Goal: Transaction & Acquisition: Download file/media

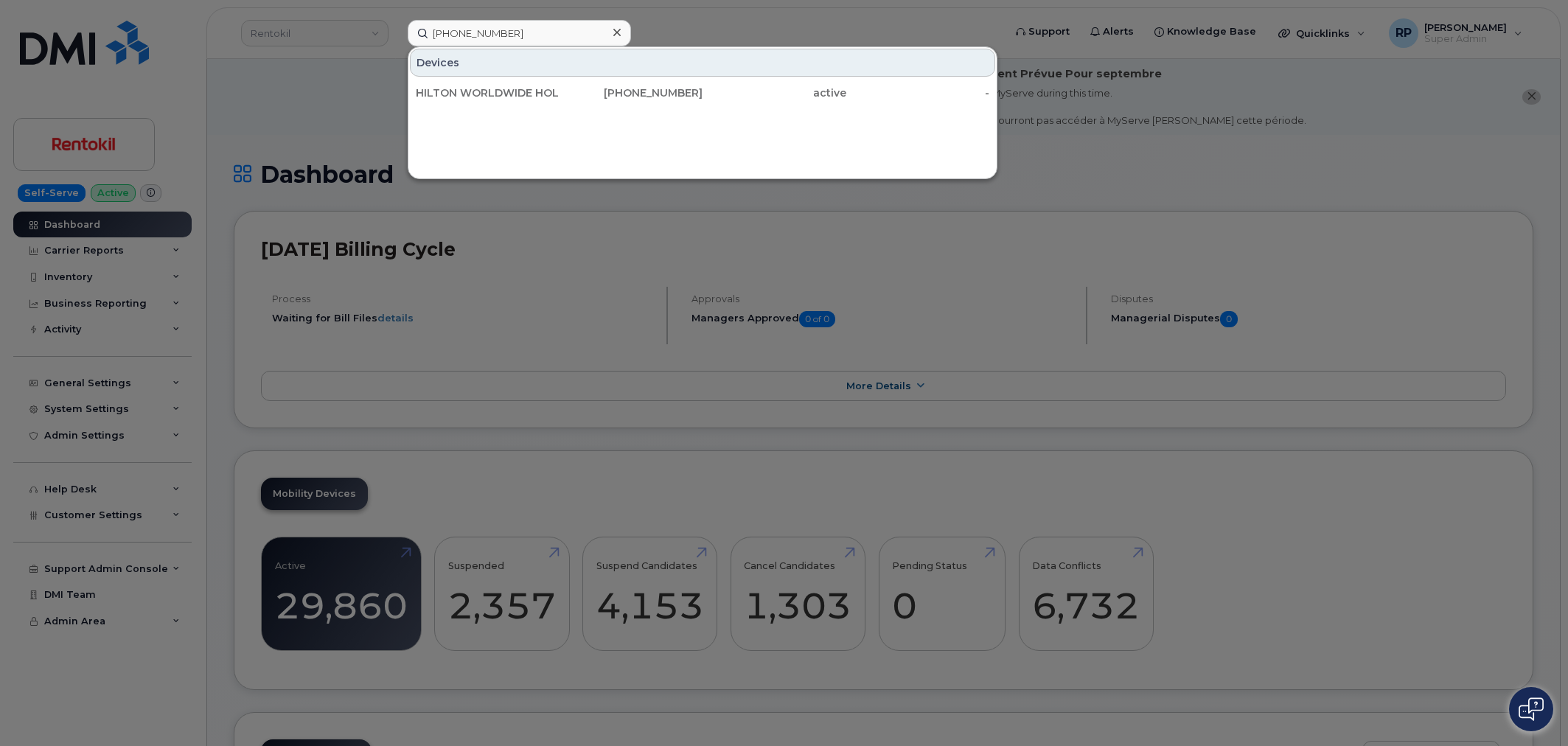
scroll to position [1996, 0]
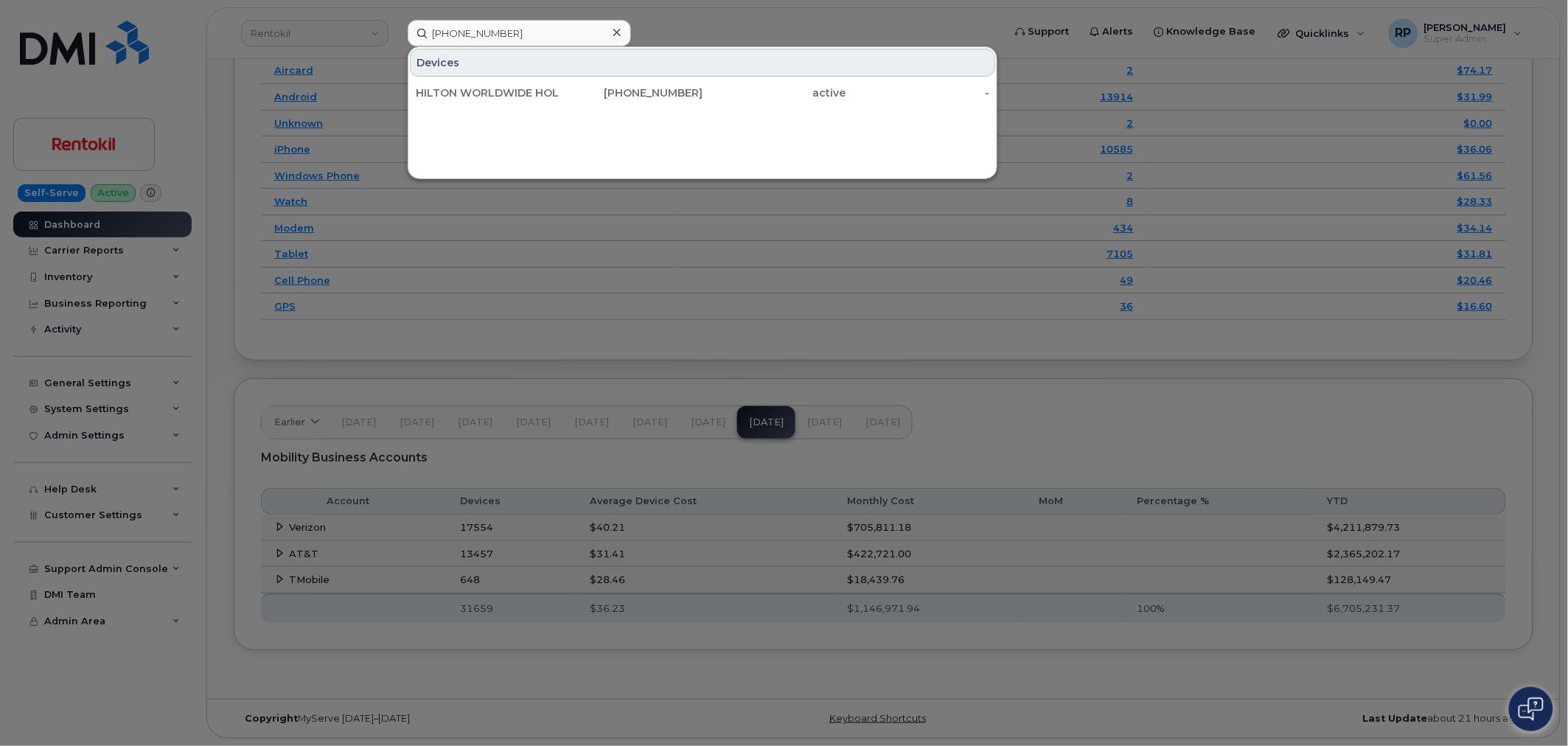
click at [967, 377] on div at bounding box center [784, 373] width 1568 height 746
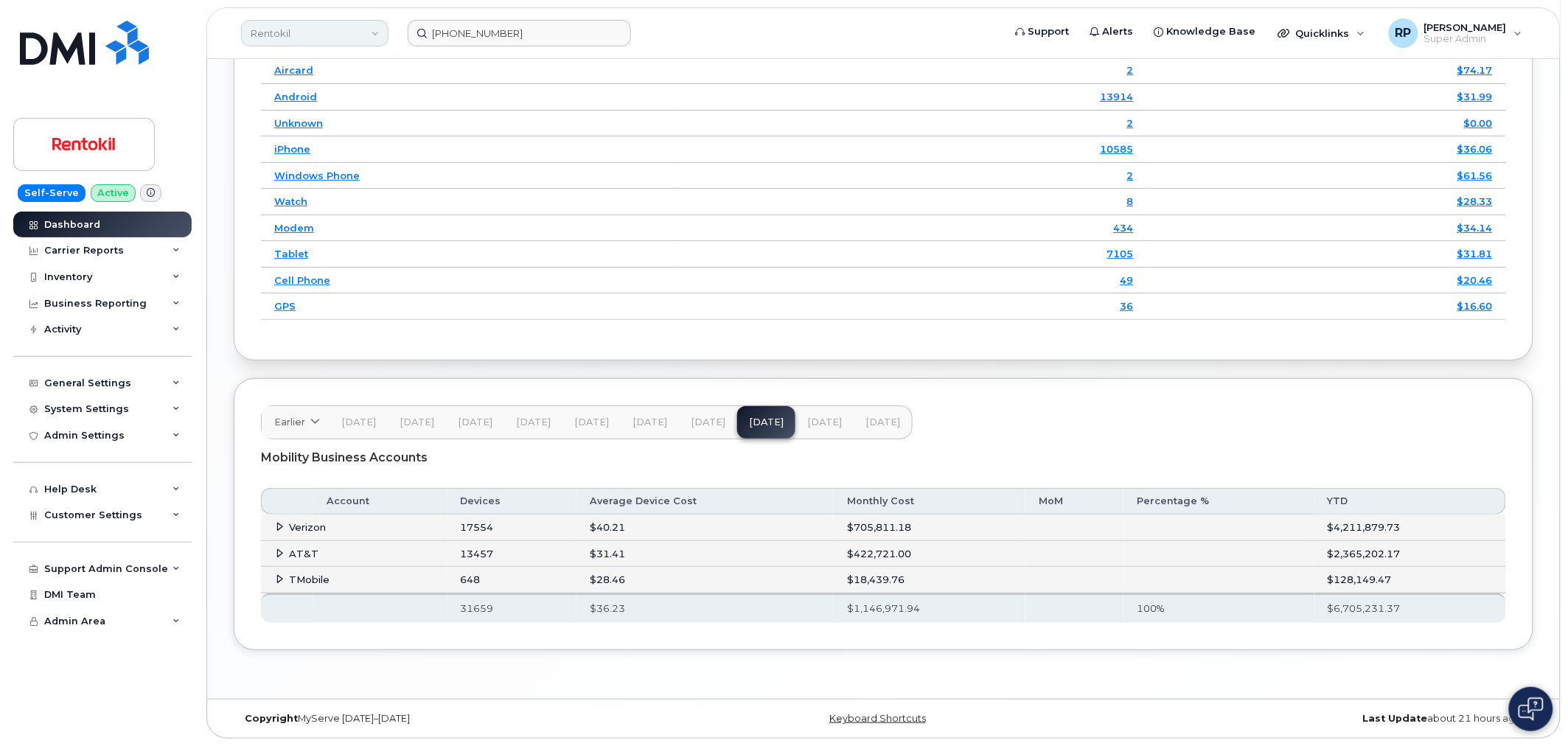
click at [285, 38] on link "Rentokil" at bounding box center [315, 32] width 148 height 26
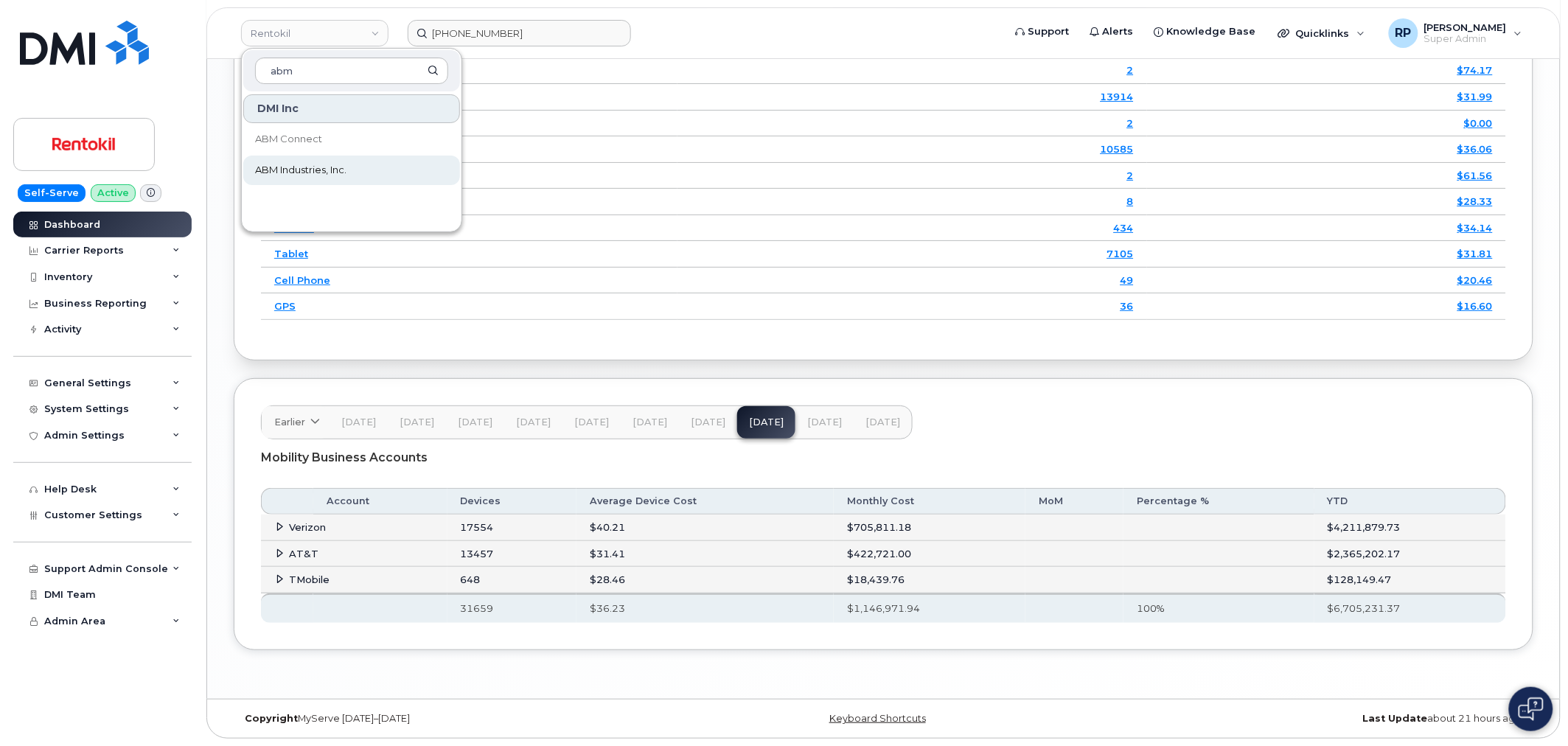
type input "abm"
click at [285, 166] on span "ABM Industries, Inc." at bounding box center [300, 170] width 91 height 15
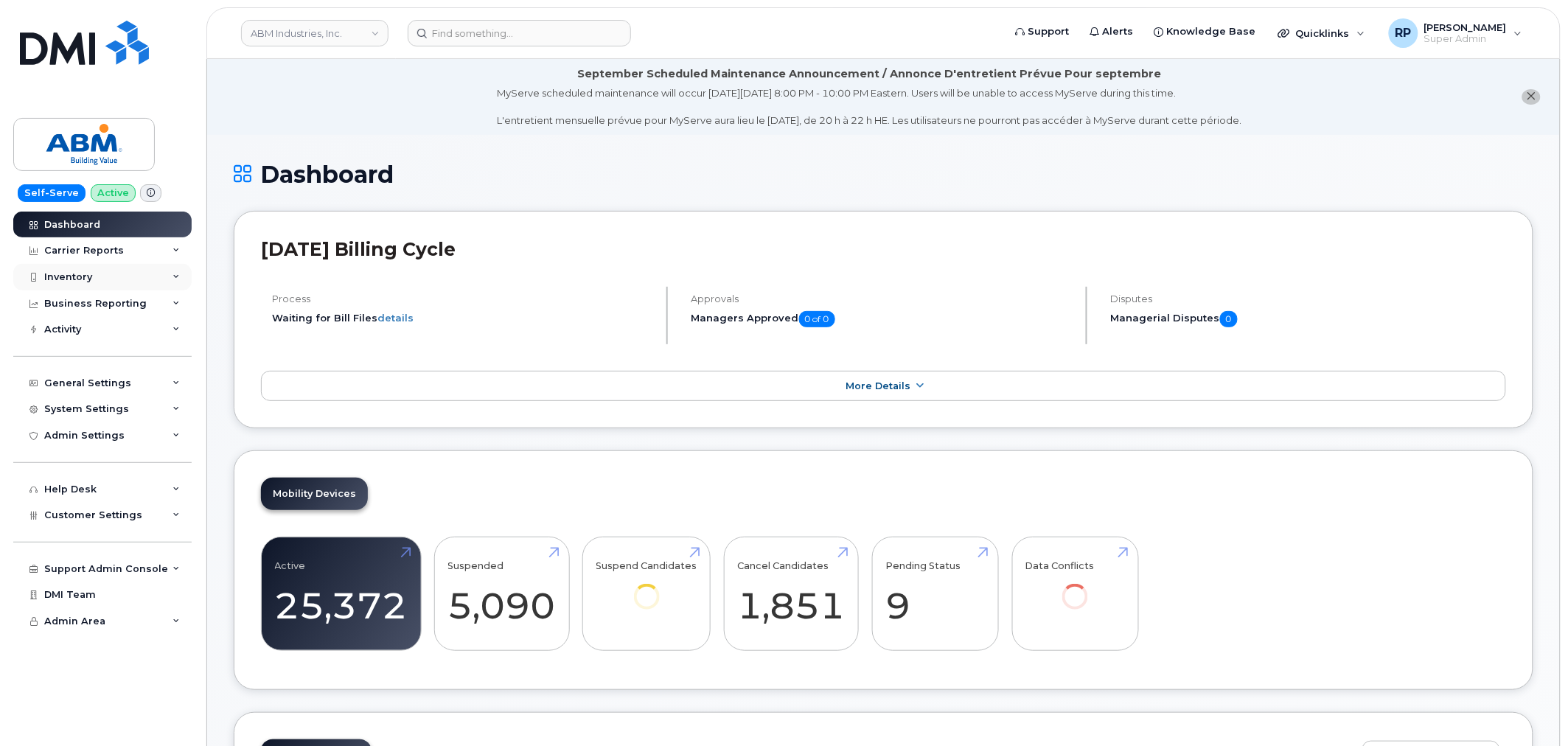
click at [114, 273] on div "Inventory" at bounding box center [102, 276] width 178 height 26
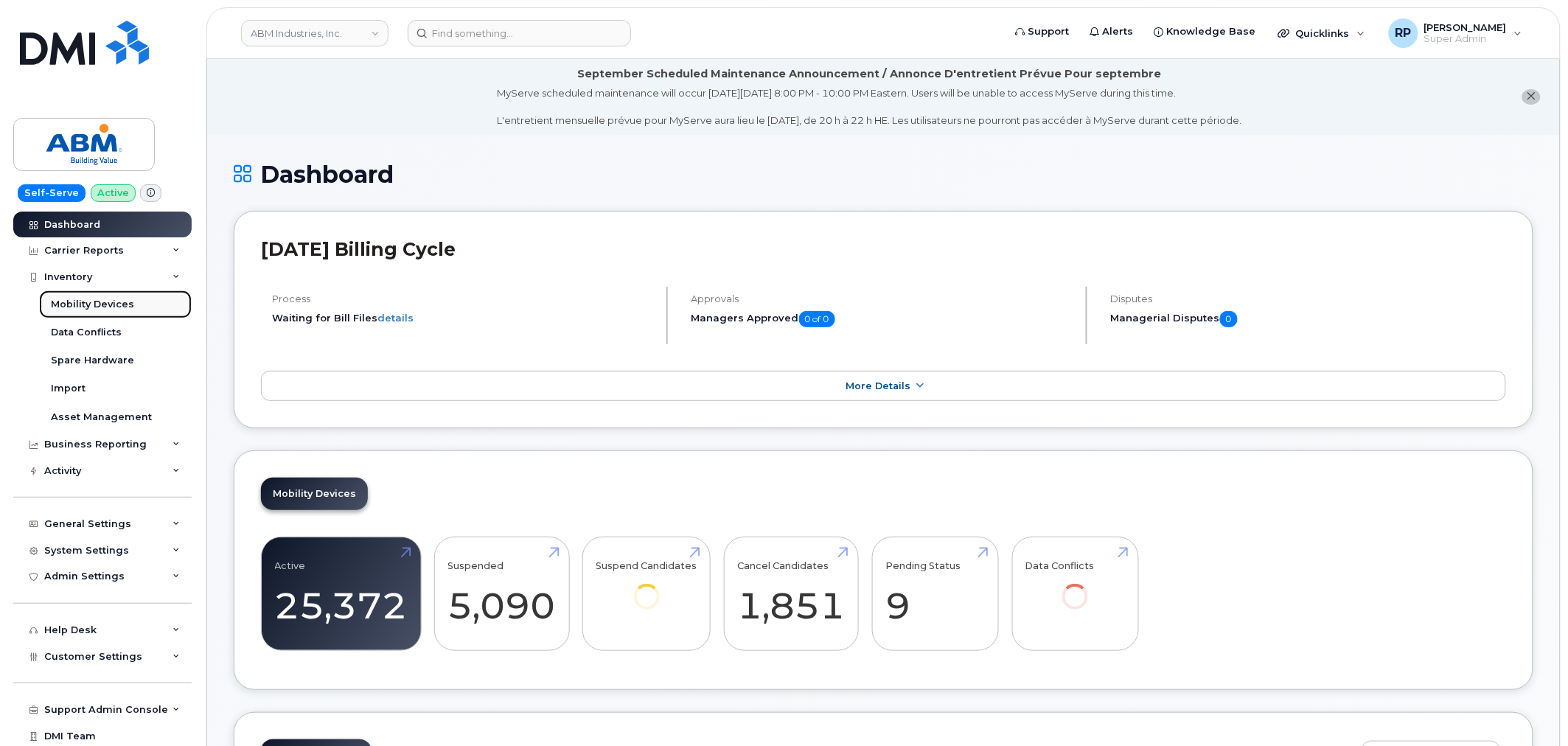
click at [111, 306] on div "Mobility Devices" at bounding box center [93, 304] width 84 height 14
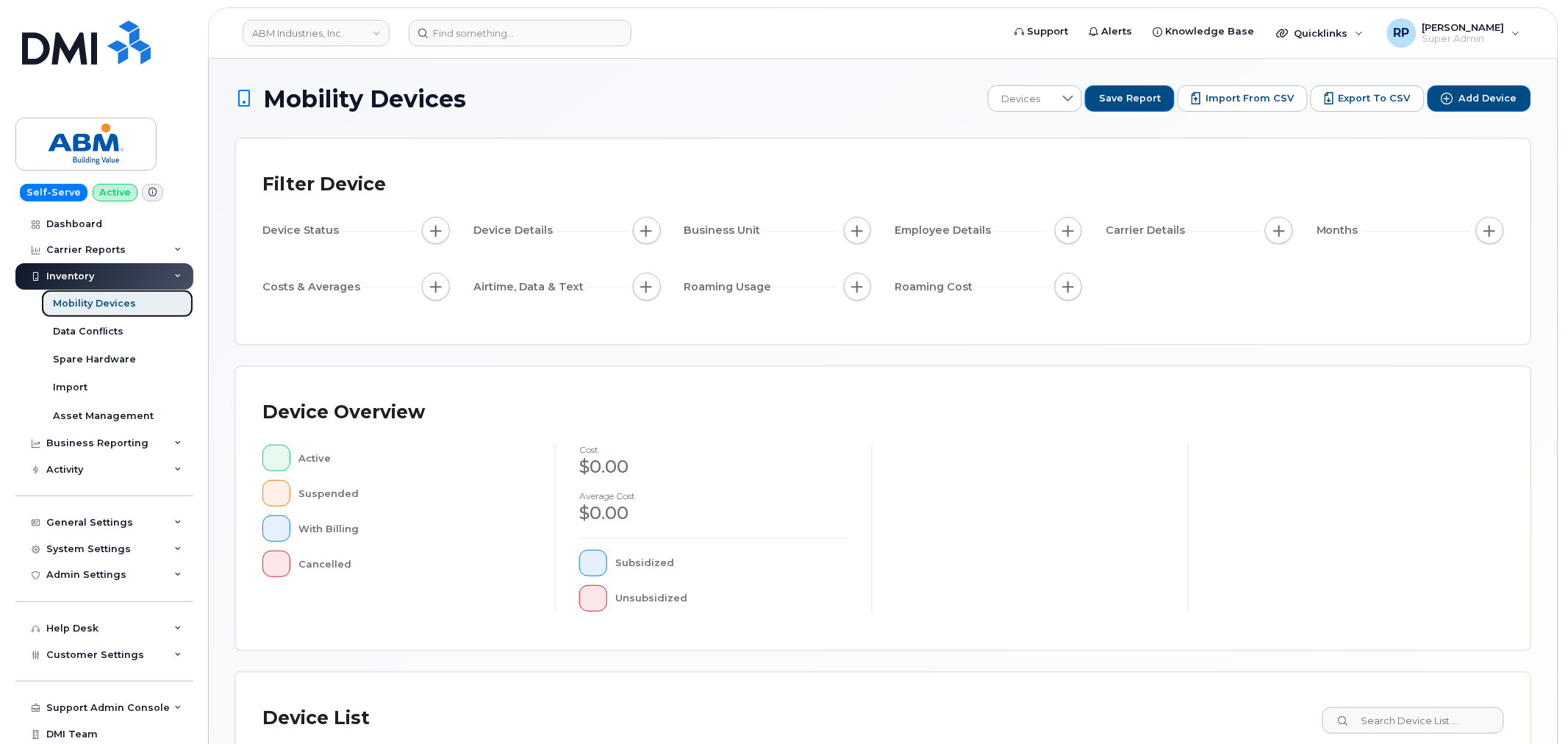
scroll to position [270, 0]
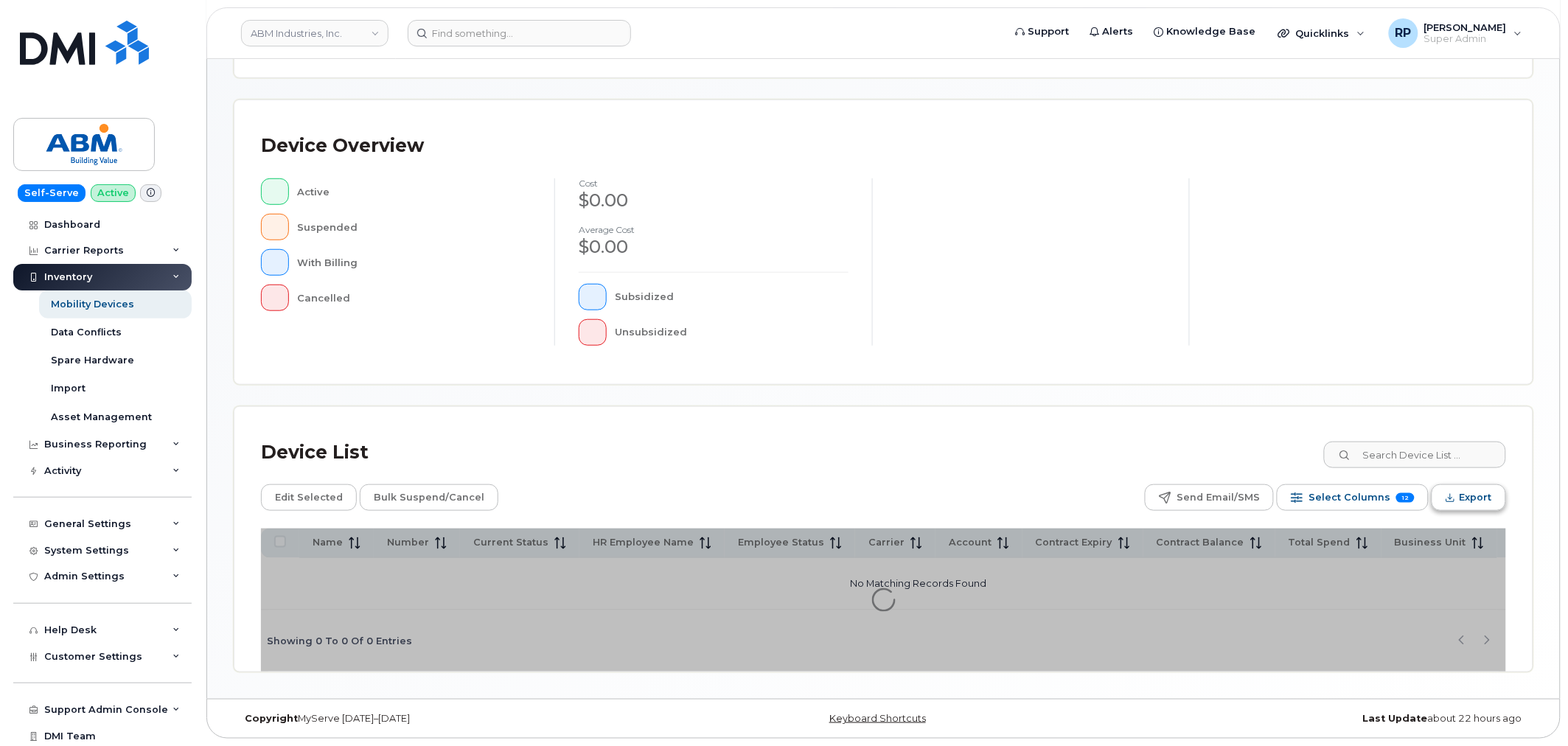
click at [1464, 500] on span "Export" at bounding box center [1475, 497] width 32 height 22
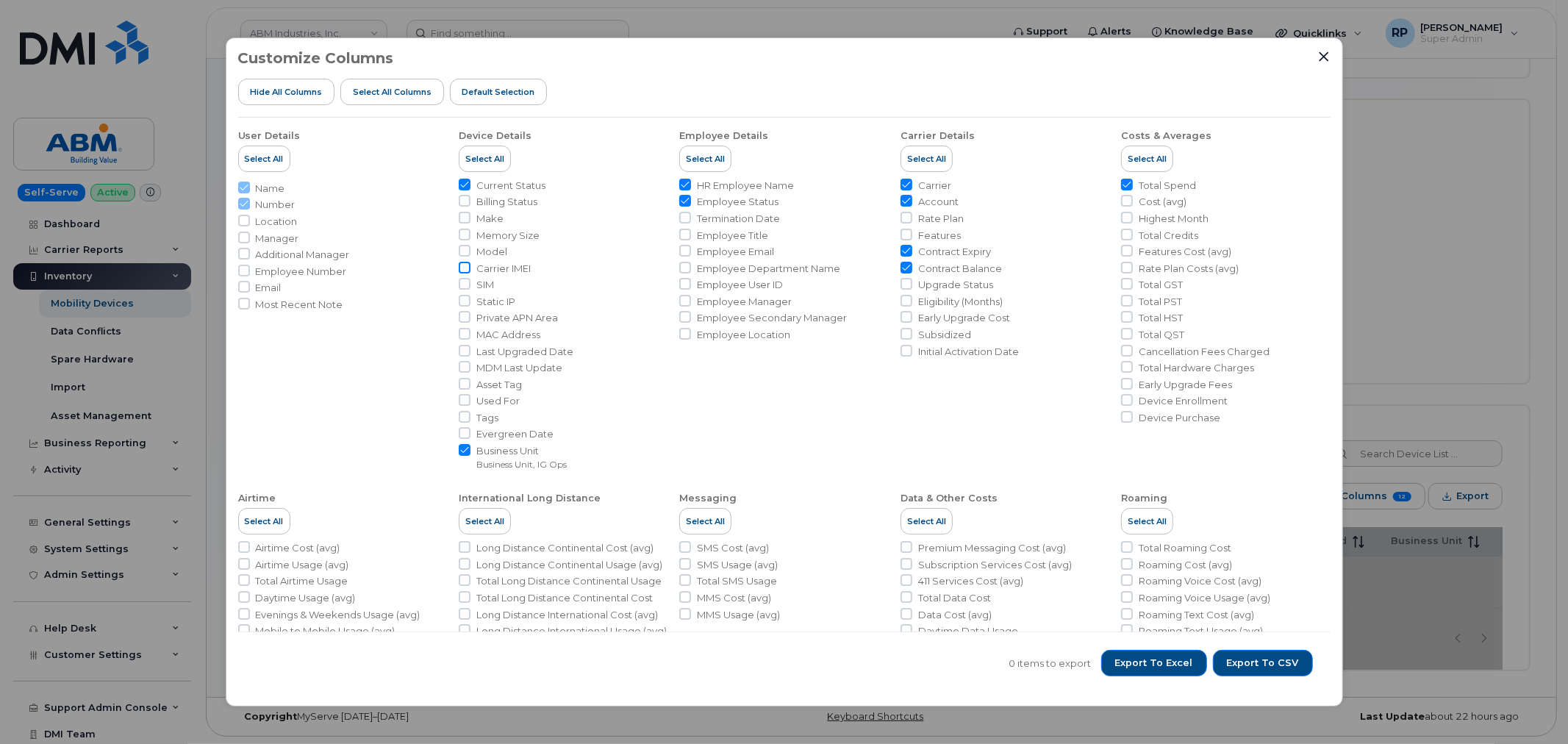
click at [465, 270] on input "Carrier IMEI" at bounding box center [465, 268] width 12 height 12
checkbox input "true"
click at [905, 270] on input "Contract Balance" at bounding box center [906, 268] width 12 height 12
checkbox input "false"
click at [902, 249] on input "Contract Expiry" at bounding box center [906, 251] width 12 height 12
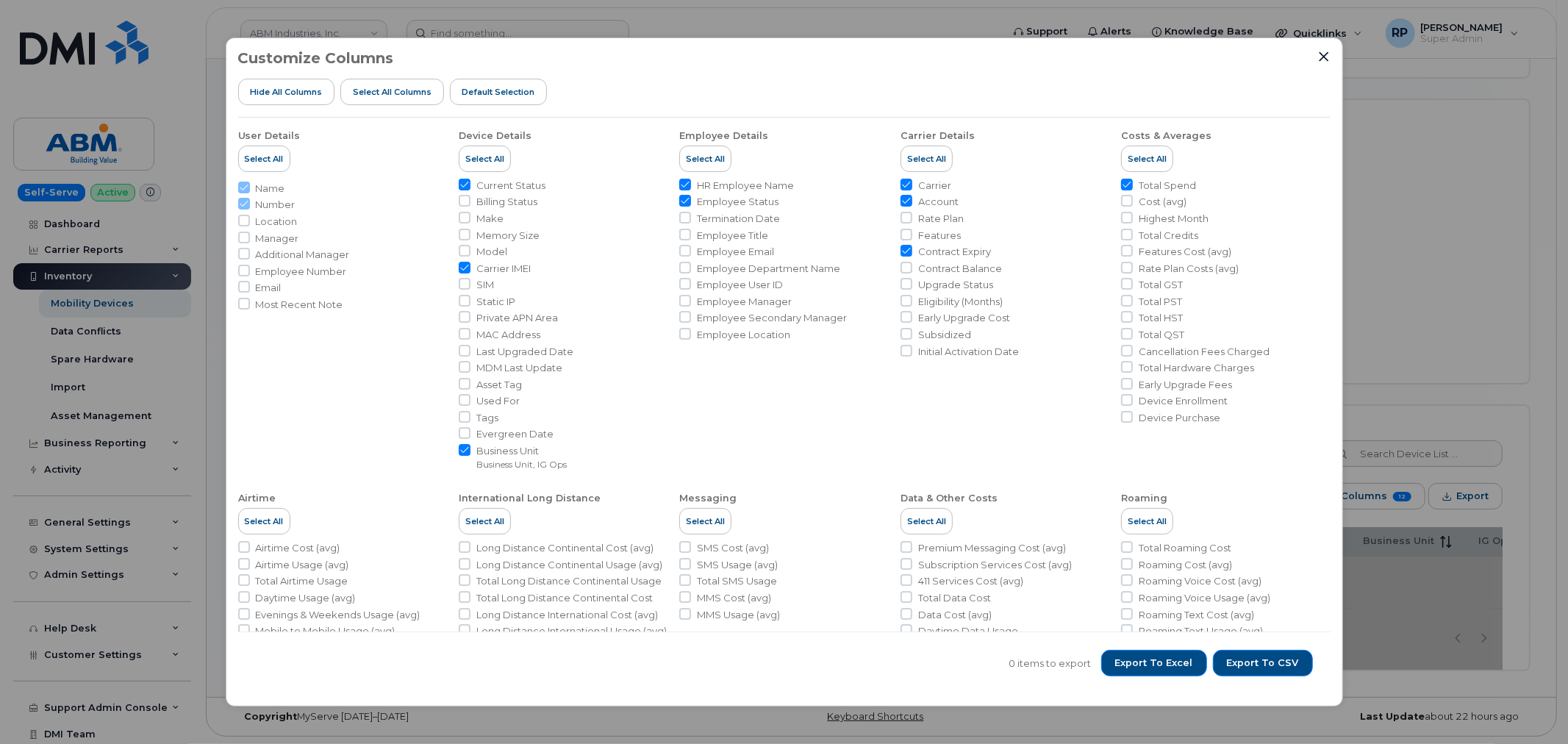
checkbox input "false"
click at [687, 199] on input "Employee Status" at bounding box center [686, 200] width 12 height 12
checkbox input "false"
click at [681, 186] on input "HR Employee Name" at bounding box center [686, 185] width 12 height 12
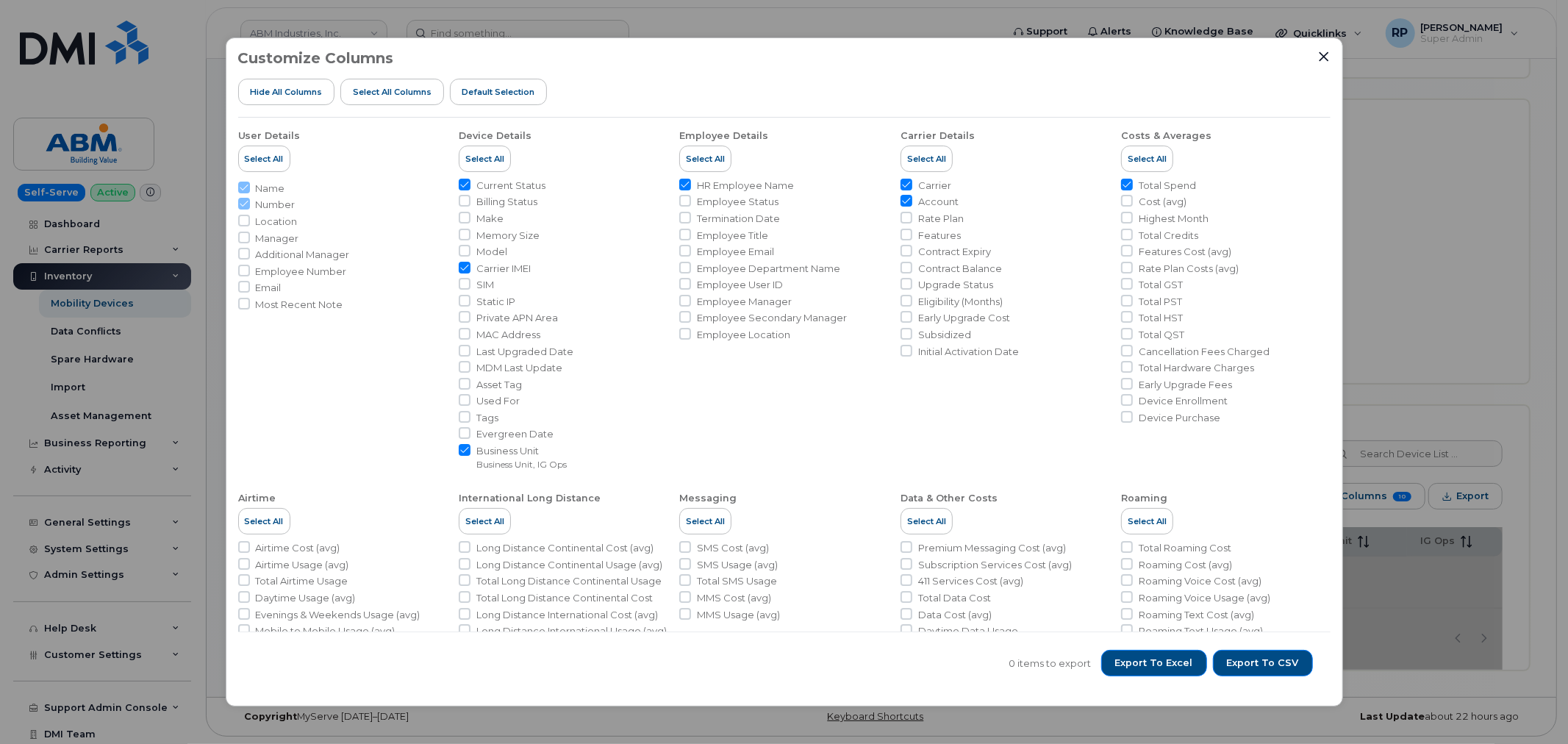
checkbox input "false"
click at [1243, 666] on span "Export to CSV" at bounding box center [1263, 663] width 72 height 14
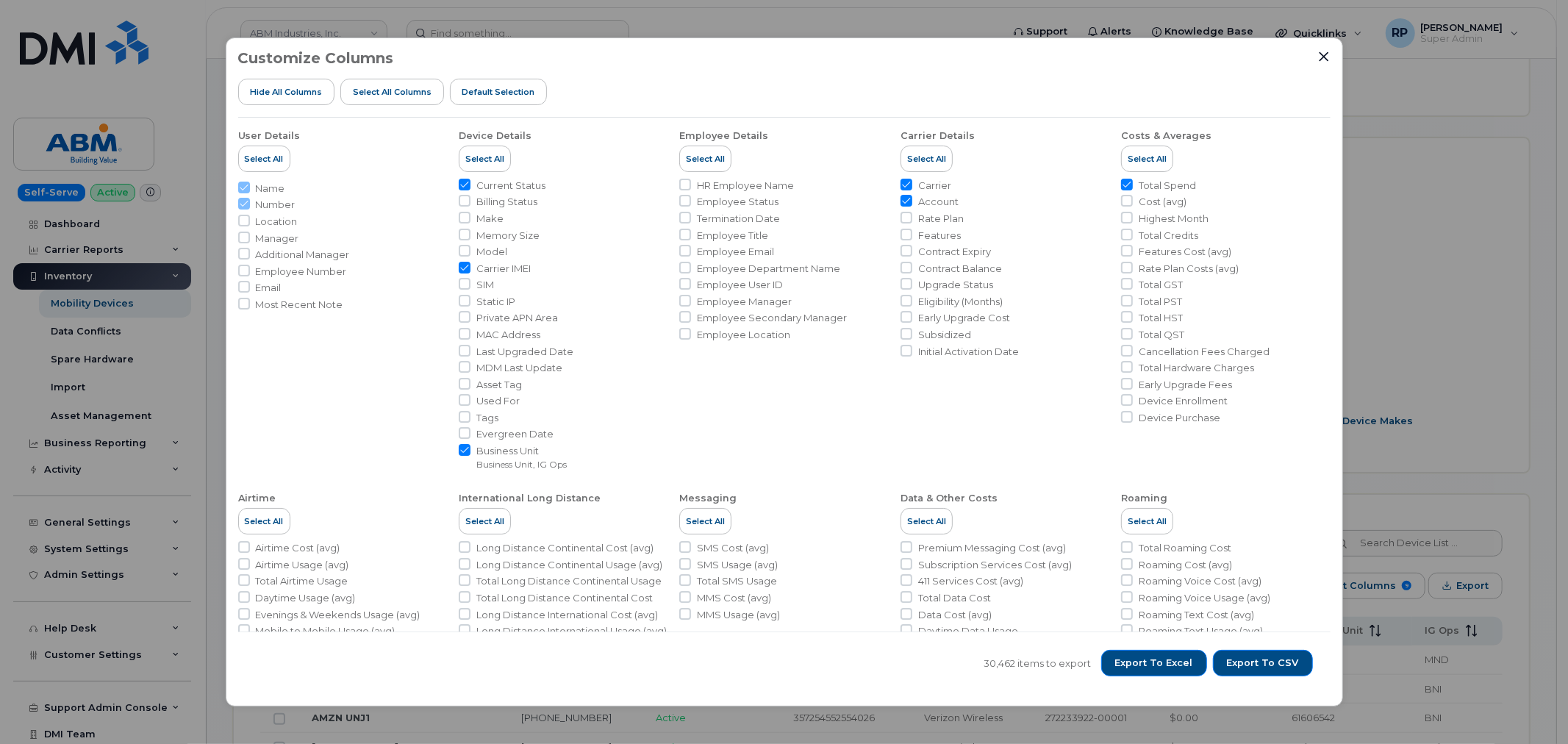
scroll to position [306, 0]
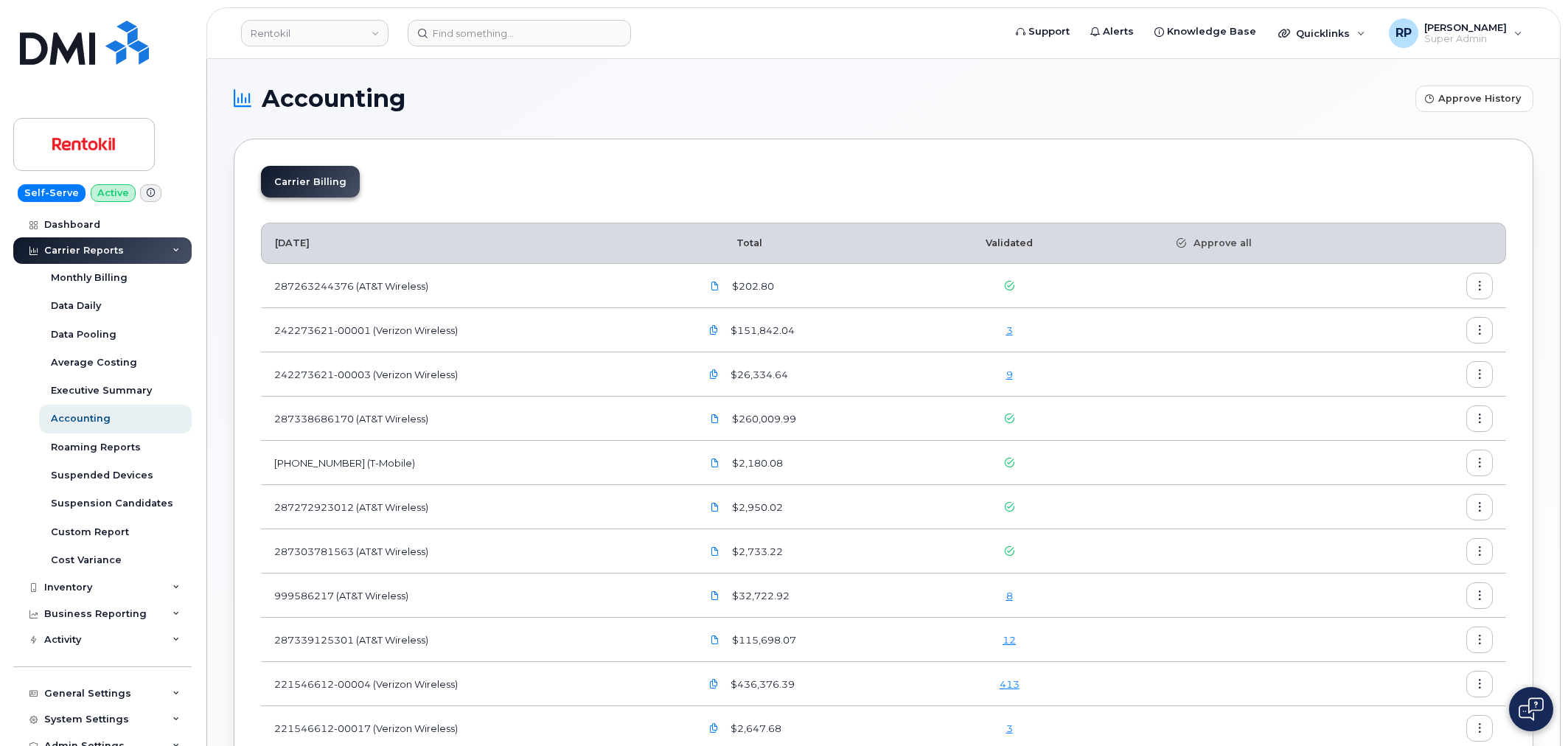
scroll to position [136, 0]
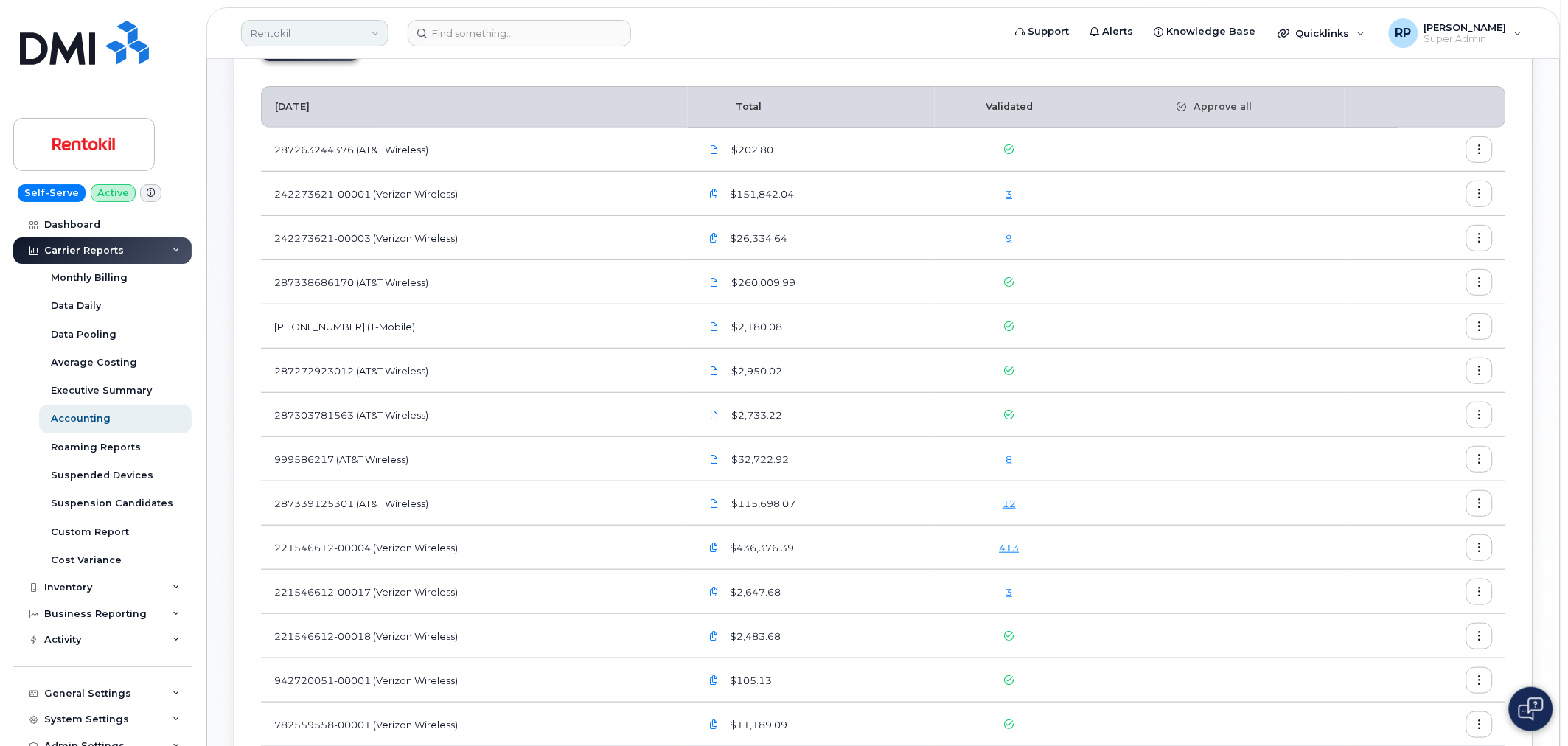
click at [312, 32] on link "Rentokil" at bounding box center [315, 32] width 148 height 26
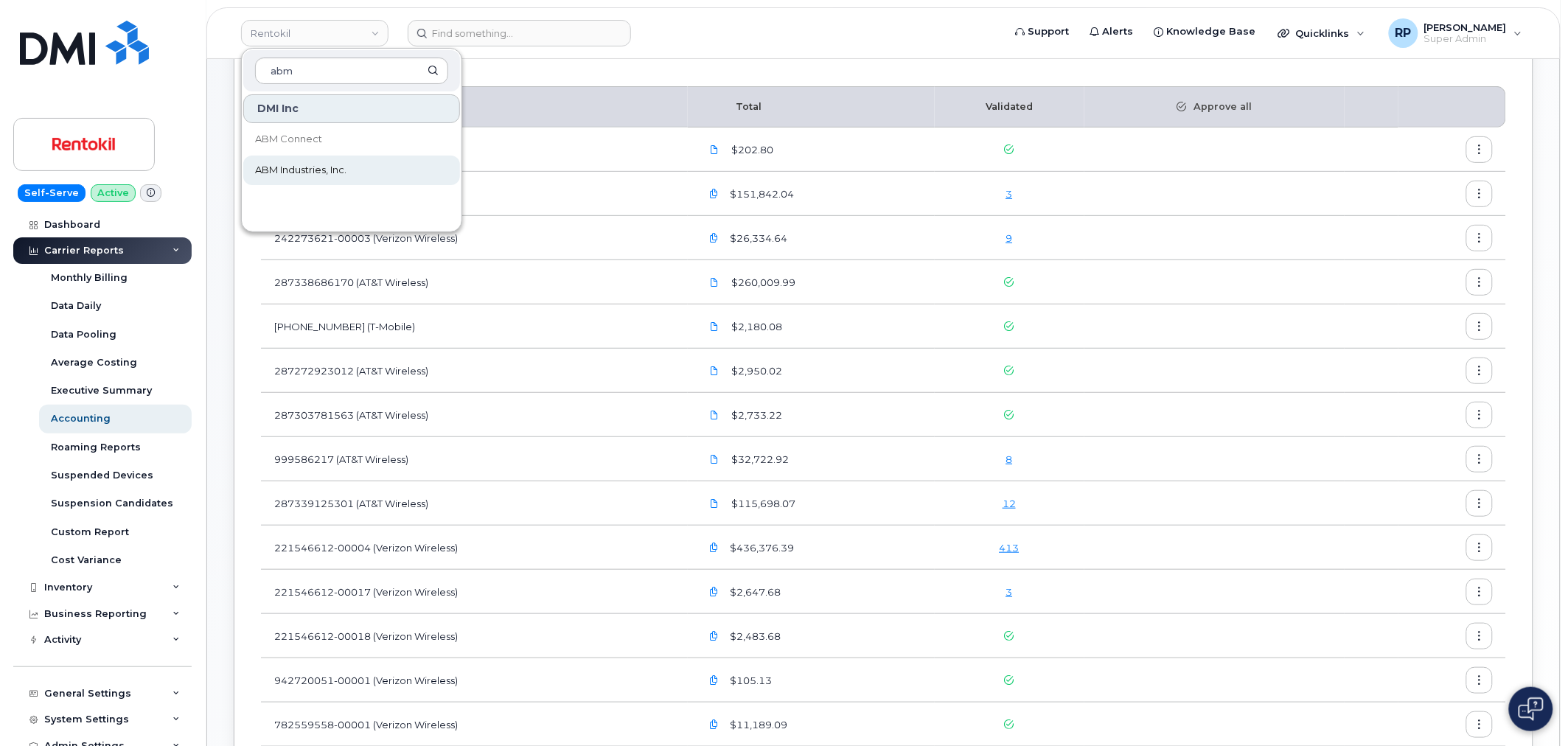
type input "abm"
click at [315, 168] on span "ABM Industries, Inc." at bounding box center [300, 170] width 91 height 15
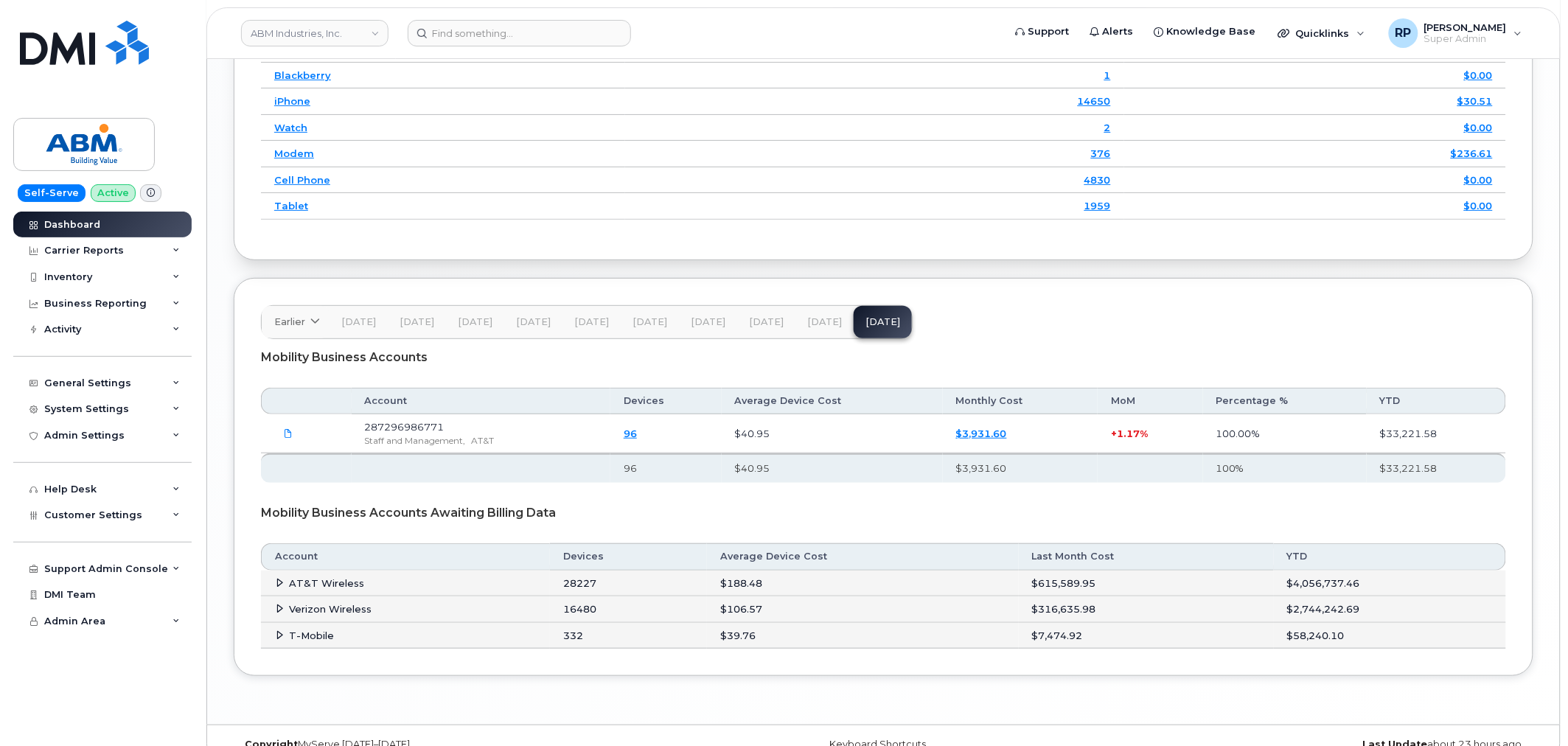
scroll to position [2118, 0]
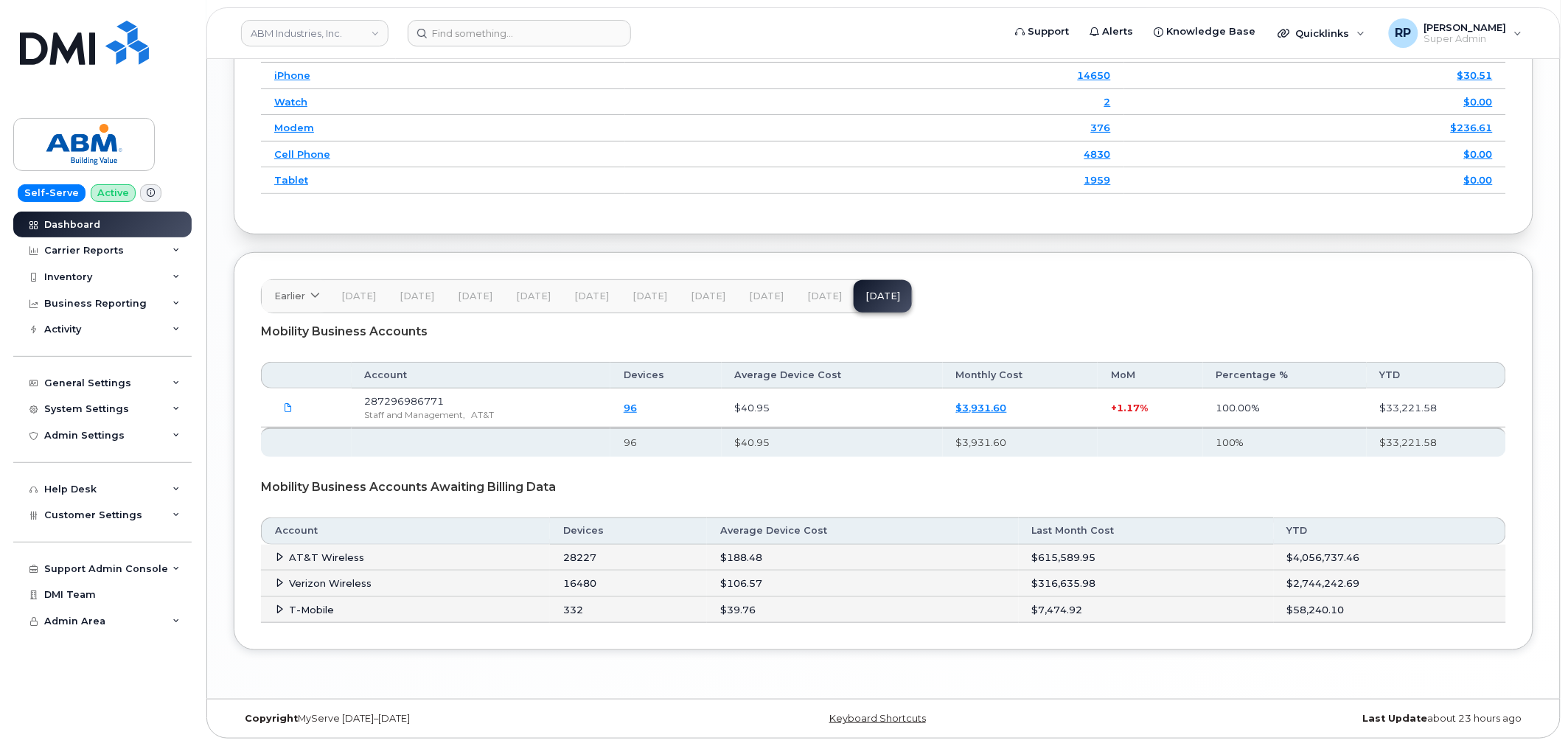
click at [594, 288] on button "[DATE]" at bounding box center [591, 296] width 58 height 32
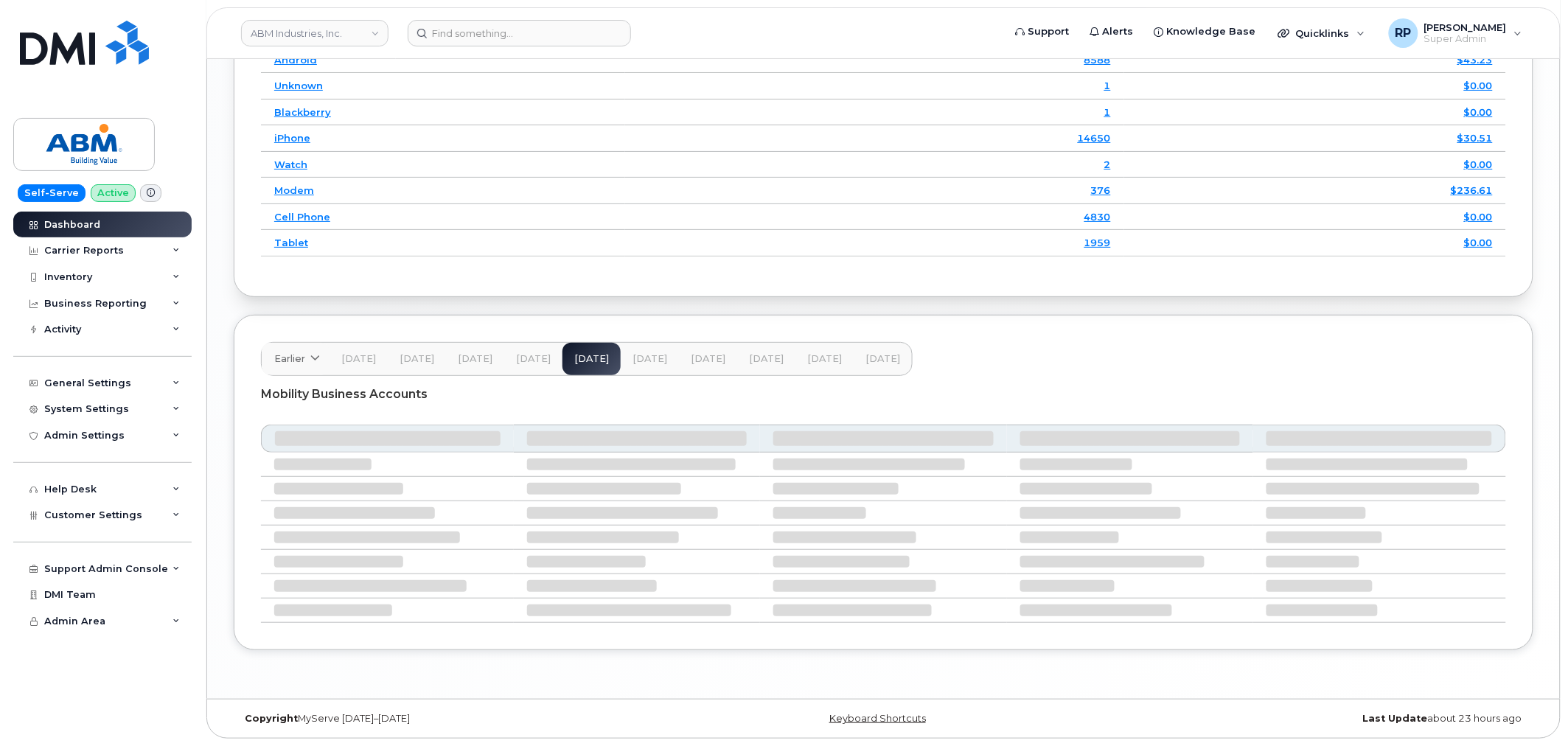
scroll to position [1991, 0]
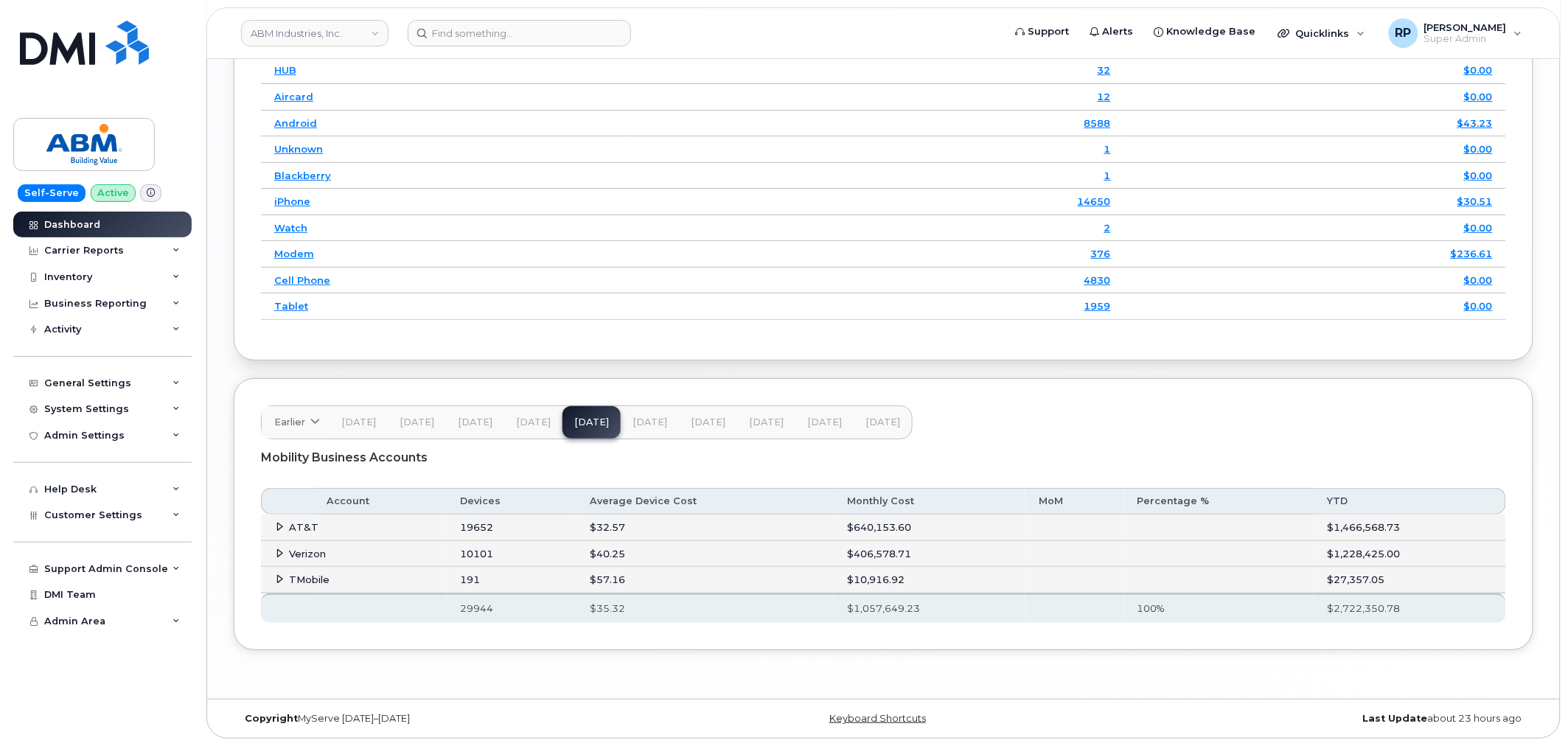
click at [280, 551] on icon at bounding box center [280, 553] width 10 height 10
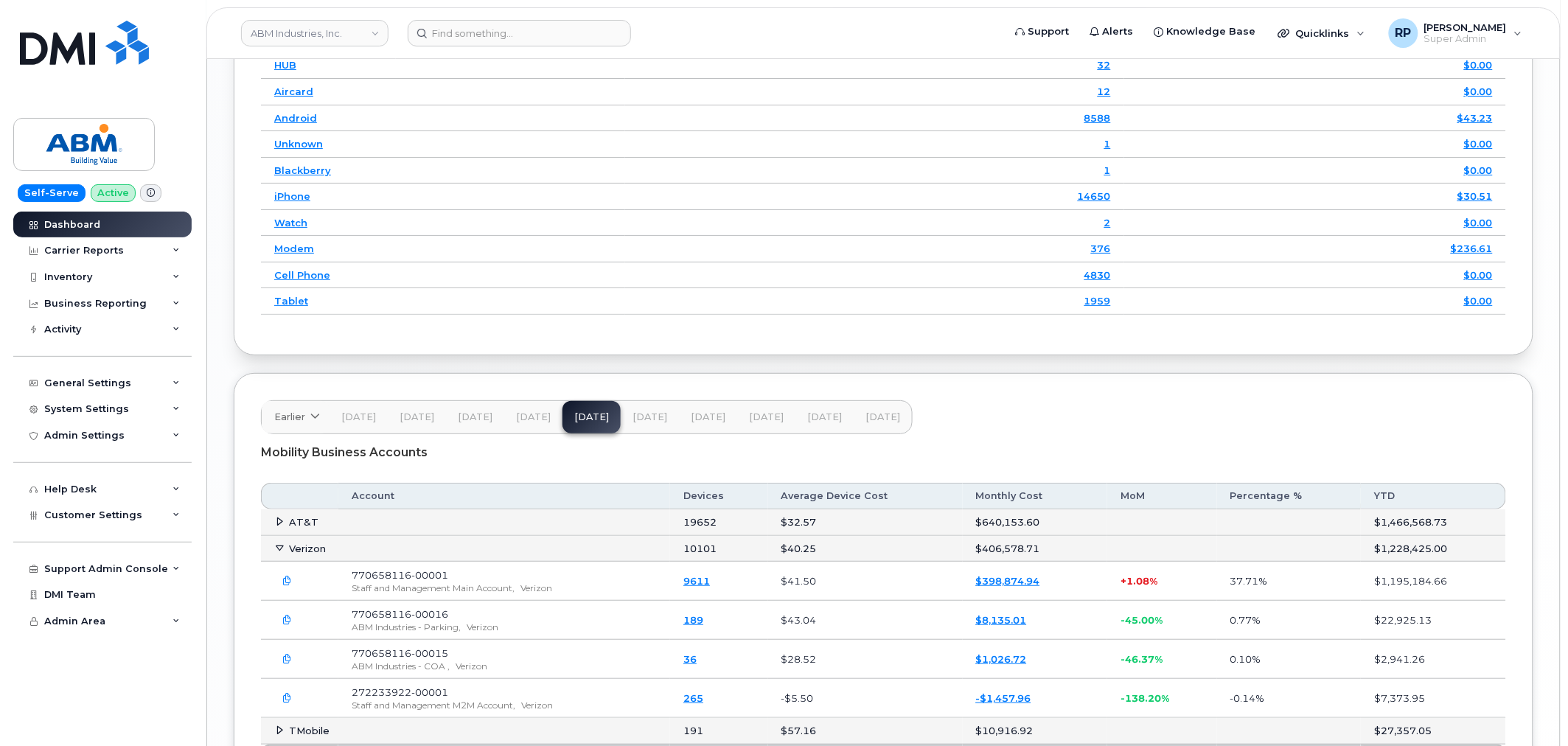
scroll to position [2127, 0]
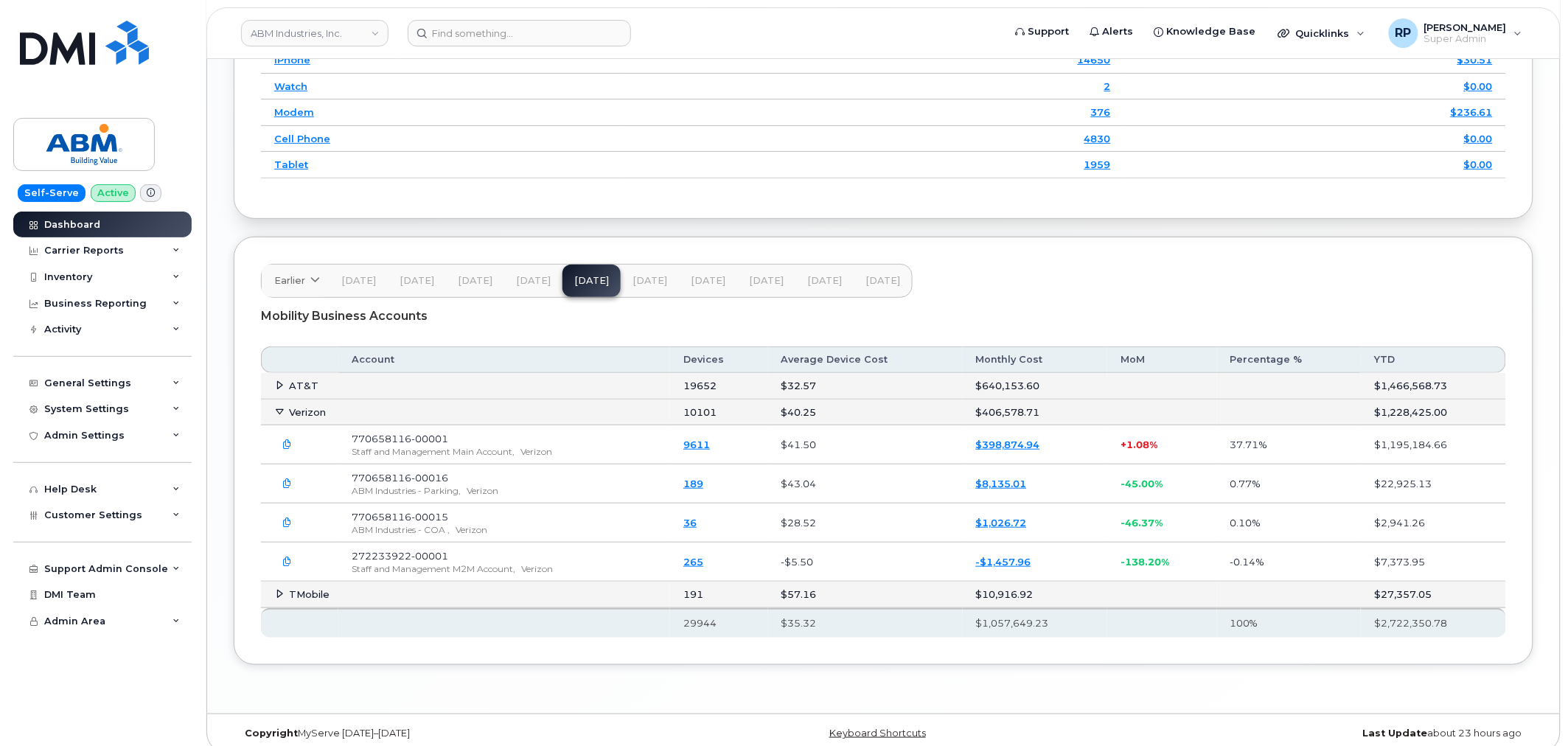
click at [289, 449] on icon "button" at bounding box center [288, 444] width 10 height 10
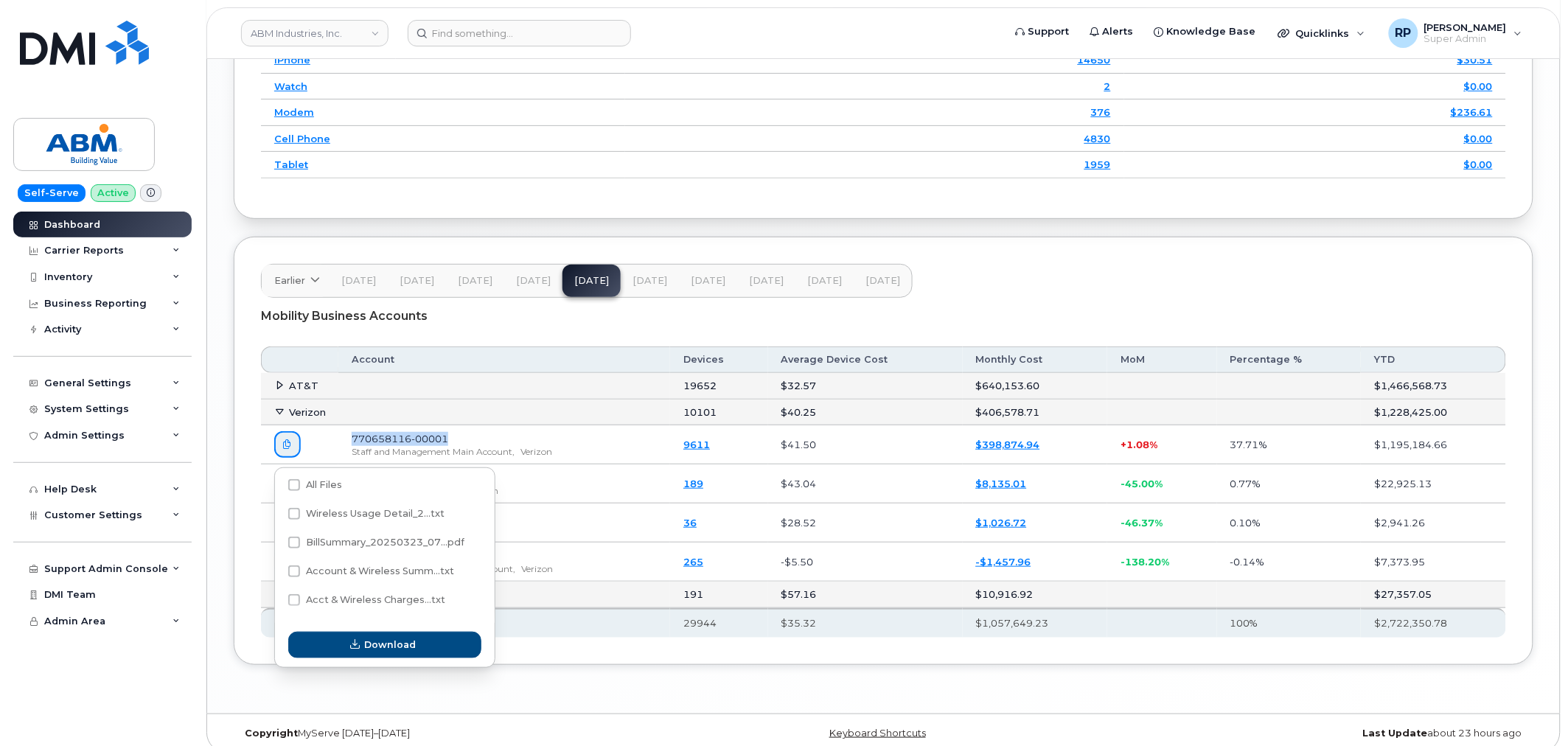
drag, startPoint x: 336, startPoint y: 444, endPoint x: 461, endPoint y: 443, distance: 125.0
click at [461, 443] on tr "770658116-00001 Staff and Management Main Account, Verizon 9611 $41.50 $398,874…" at bounding box center [883, 445] width 1245 height 39
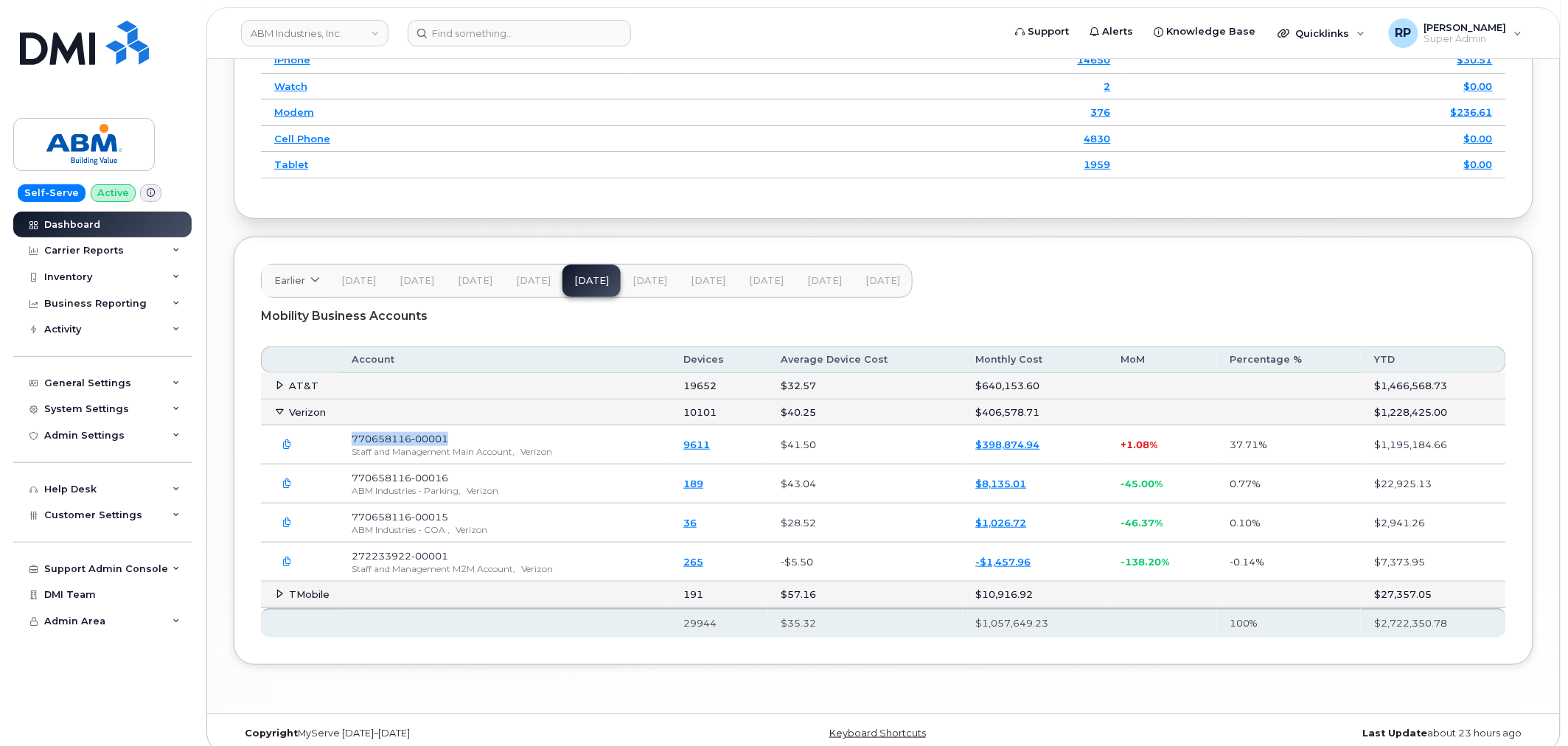
copy tr "770658116-00001"
click at [290, 449] on icon "button" at bounding box center [288, 444] width 10 height 10
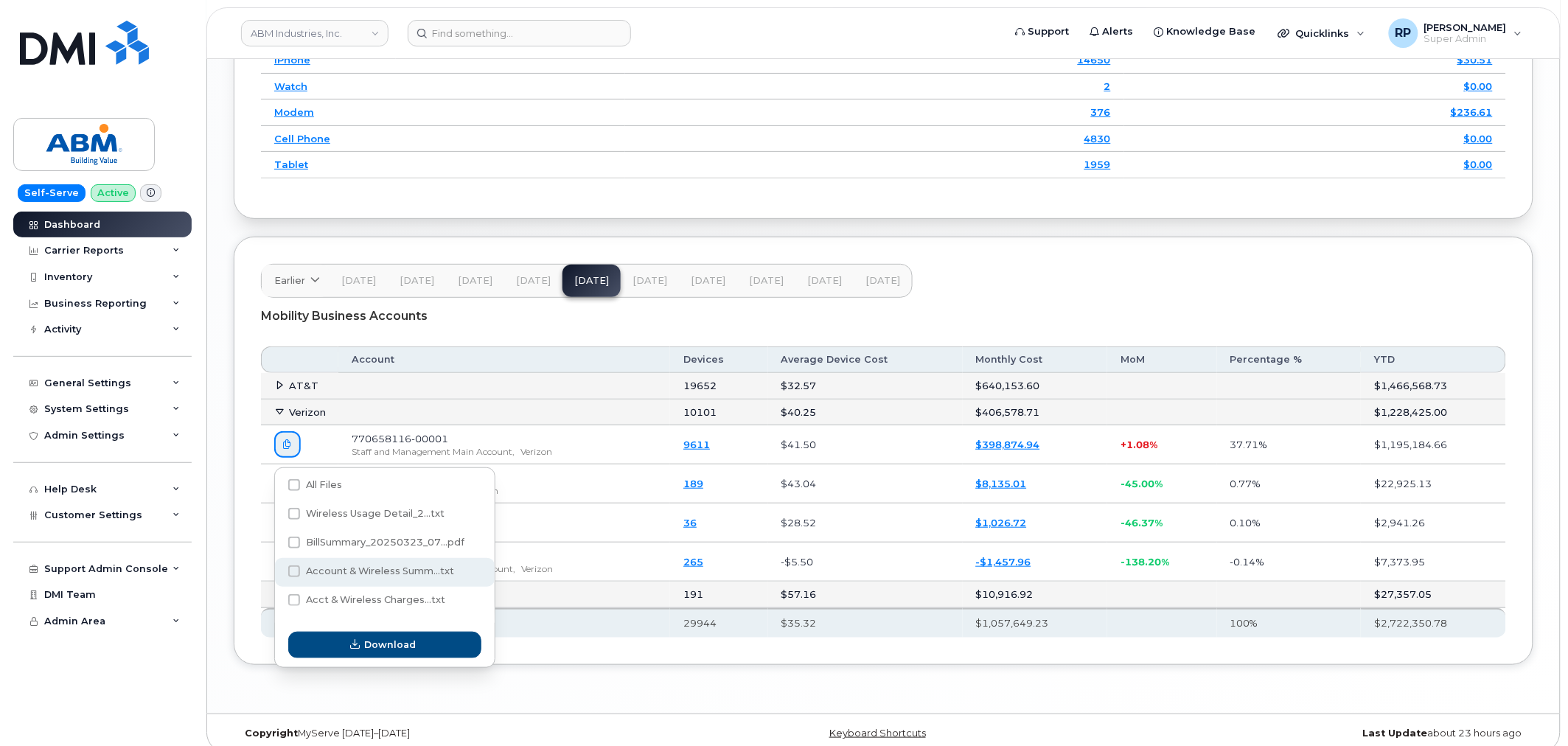
click at [385, 569] on span "Account & Wireless Summ...txt" at bounding box center [380, 571] width 148 height 11
click at [278, 569] on input "Account & Wireless Summ...txt" at bounding box center [274, 572] width 8 height 8
checkbox input "true"
click at [406, 647] on span "Download" at bounding box center [391, 644] width 52 height 14
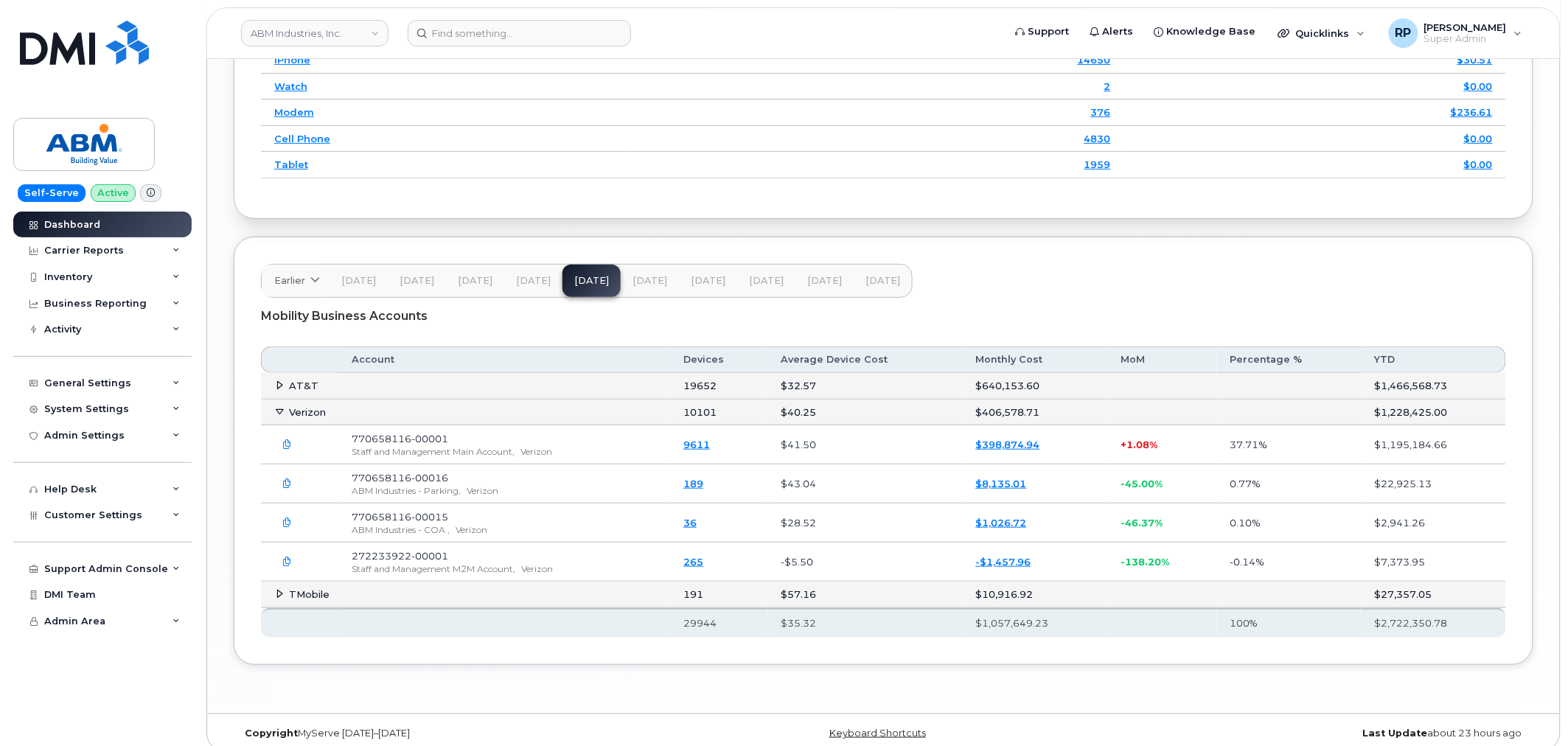
click at [288, 449] on icon "button" at bounding box center [288, 444] width 10 height 10
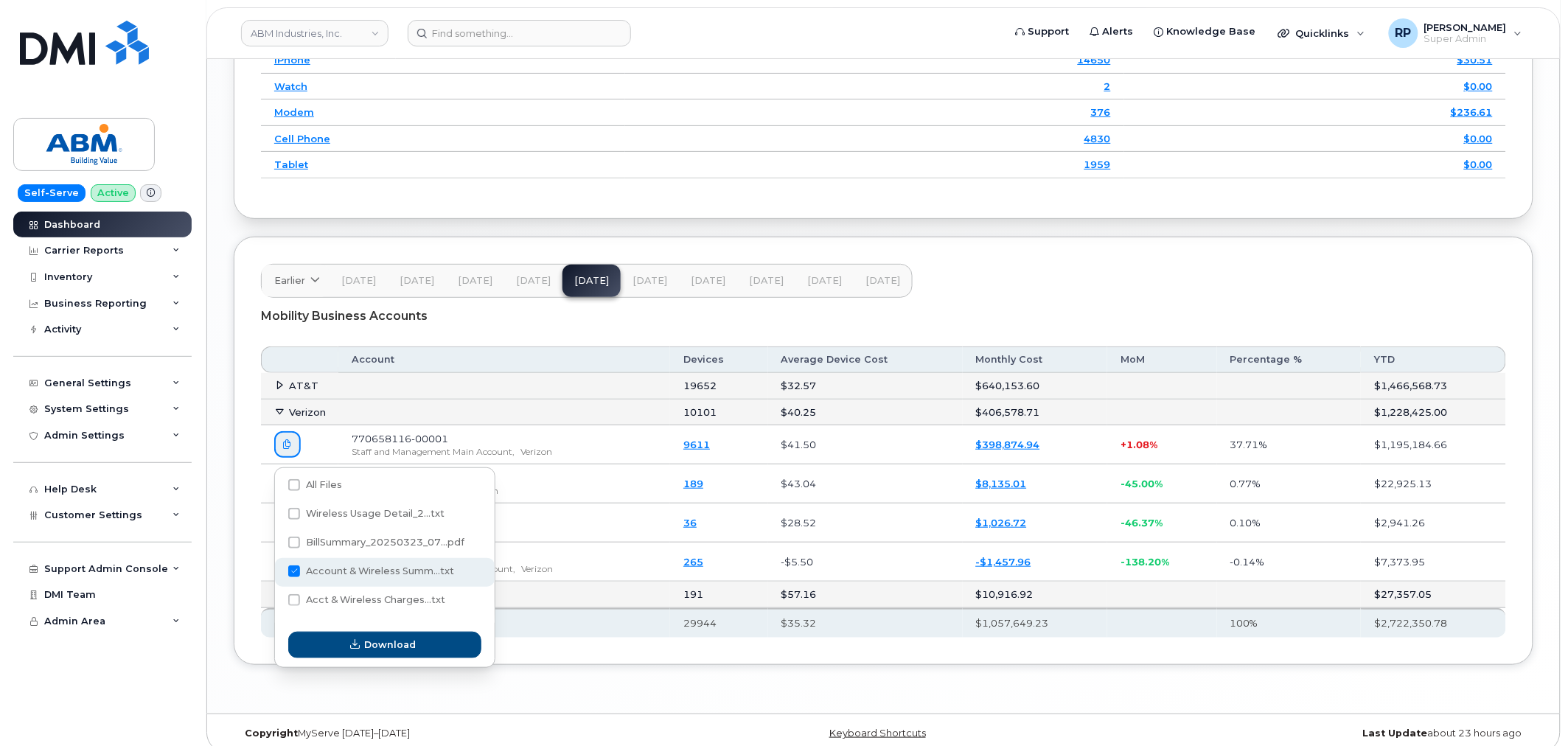
click at [292, 565] on span at bounding box center [294, 571] width 12 height 12
click at [278, 568] on input "Account & Wireless Summ...txt" at bounding box center [274, 572] width 8 height 8
checkbox input "false"
click at [355, 594] on span "Acct & Wireless Charges...txt" at bounding box center [375, 599] width 139 height 11
click at [278, 597] on input "Acct & Wireless Charges...txt" at bounding box center [274, 601] width 8 height 8
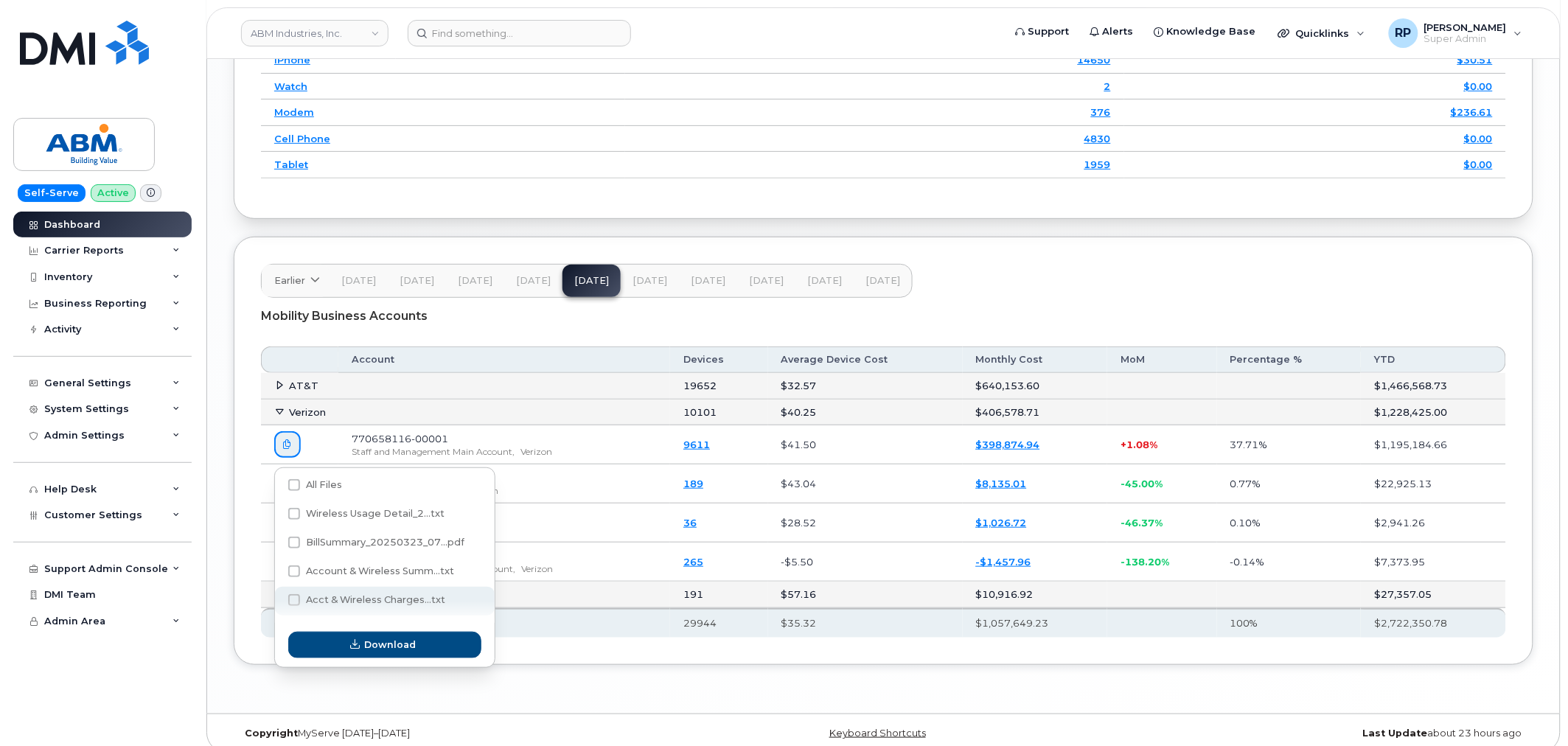
checkbox input "true"
click at [384, 644] on span "Download" at bounding box center [391, 644] width 52 height 14
